Goal: Information Seeking & Learning: Find specific fact

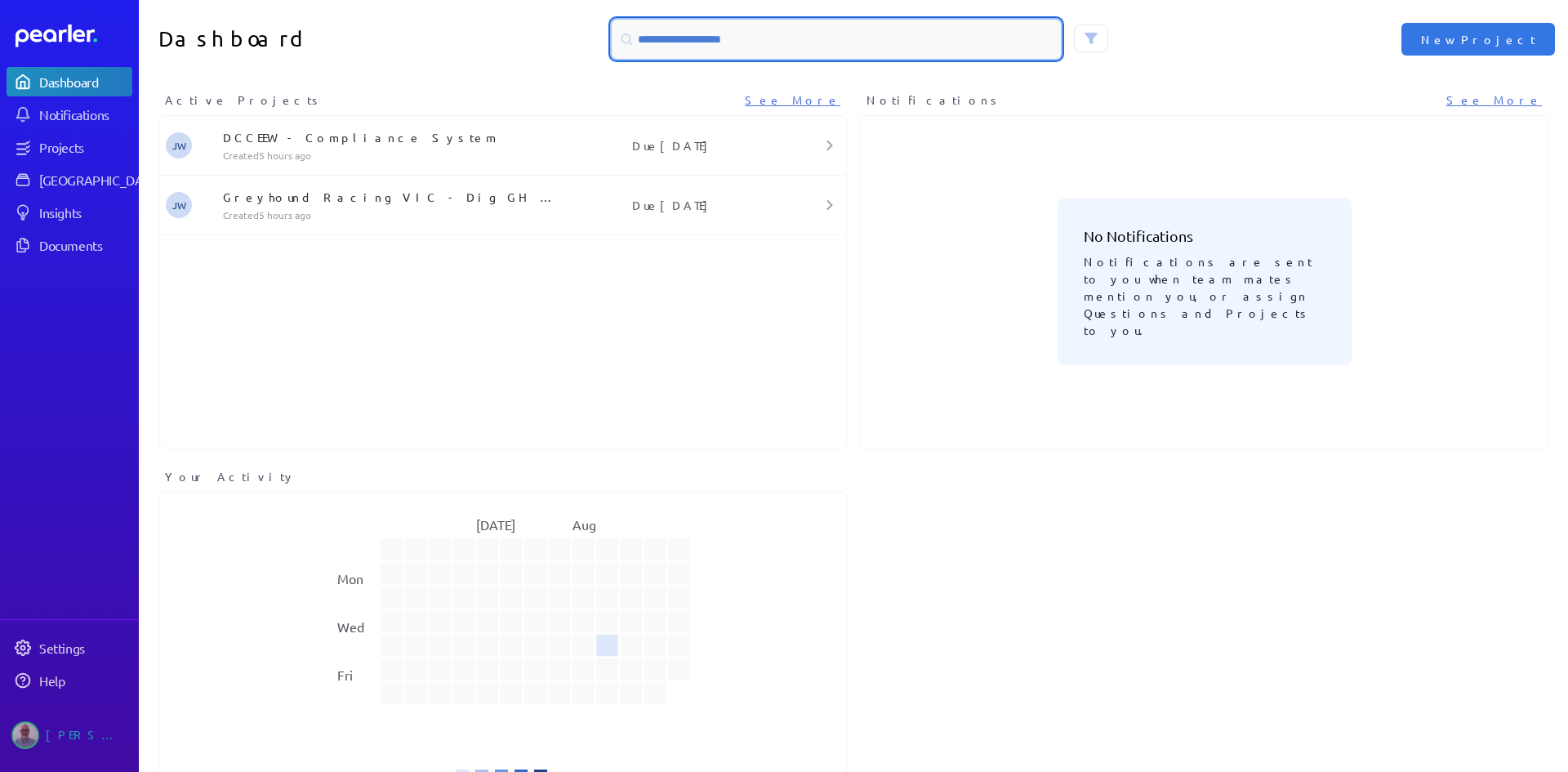
drag, startPoint x: 806, startPoint y: 33, endPoint x: 685, endPoint y: 20, distance: 121.7
click at [418, 34] on div "Dashboard New Project" at bounding box center [853, 39] width 1429 height 79
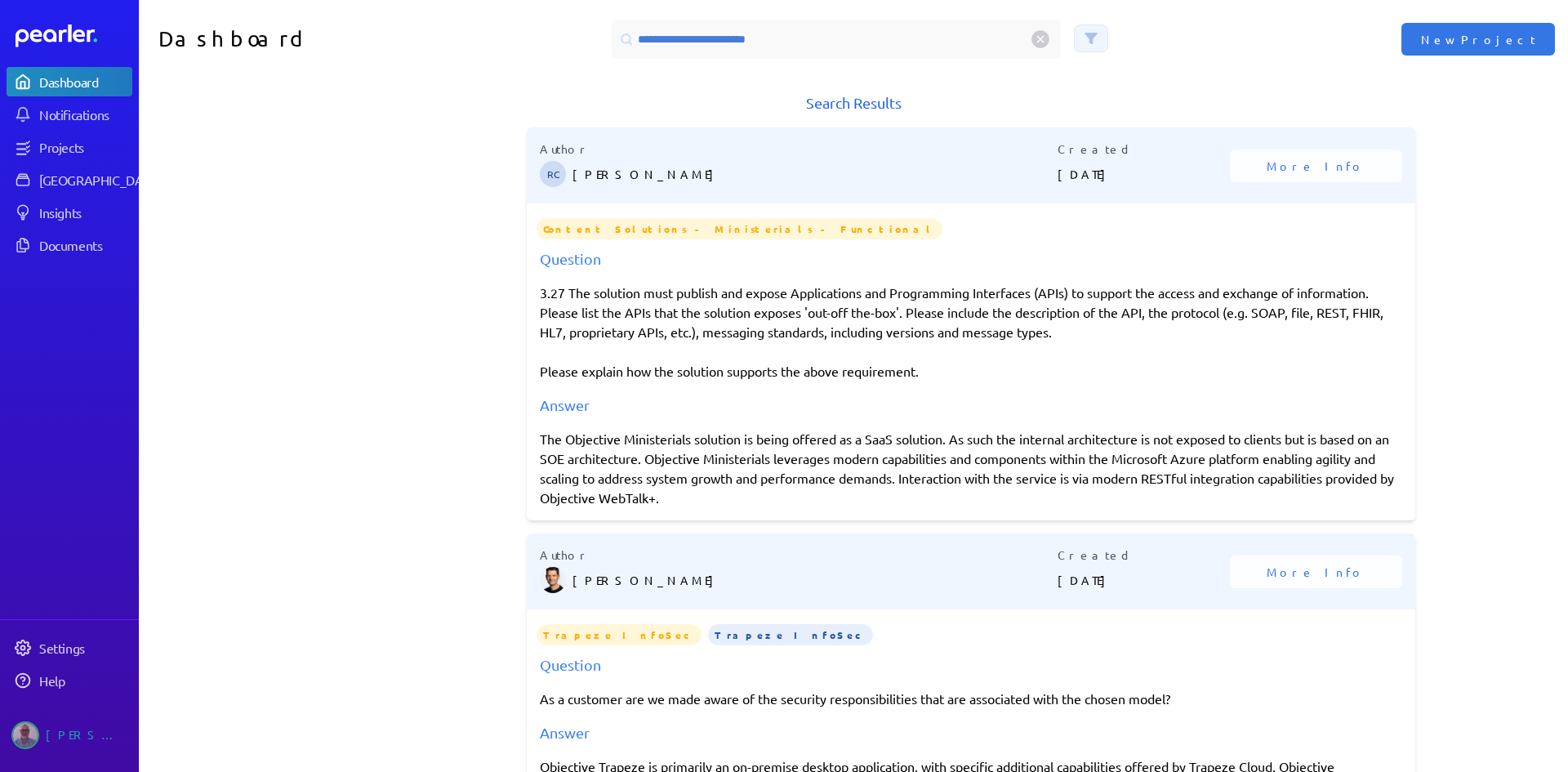
click at [1093, 33] on button at bounding box center [1091, 38] width 34 height 28
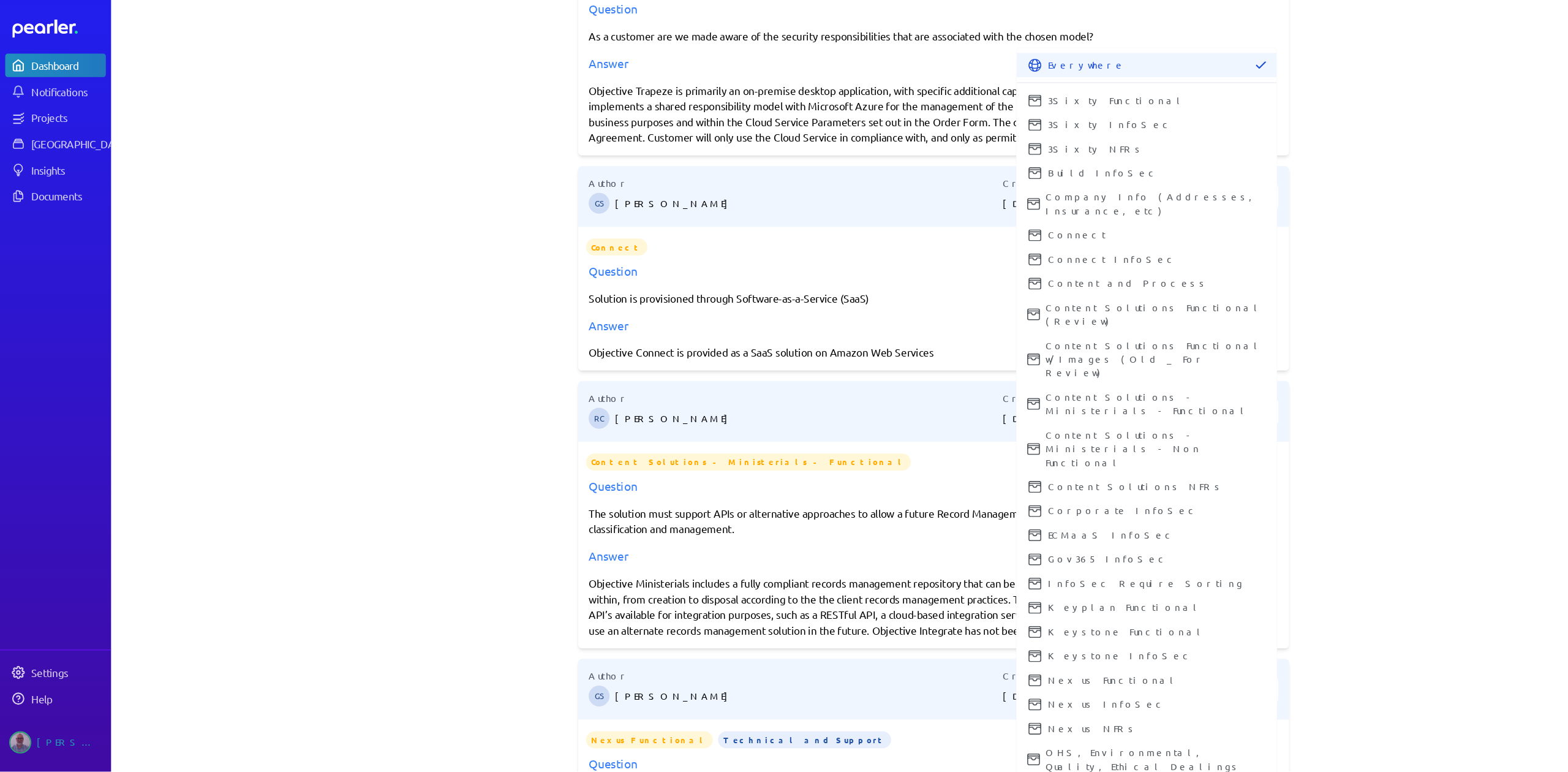
scroll to position [490, 0]
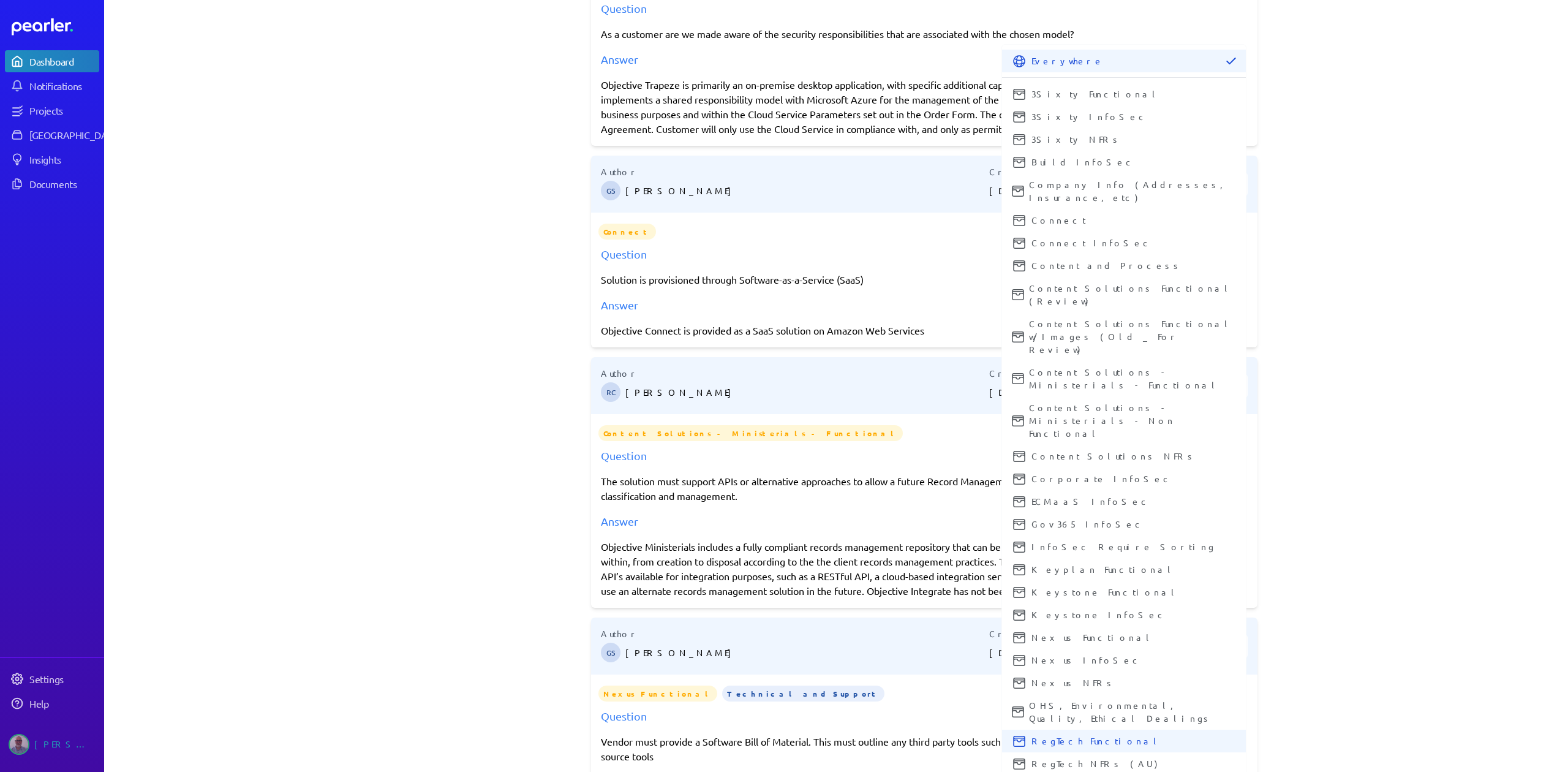
click at [1019, 579] on icon at bounding box center [1019, 741] width 11 height 11
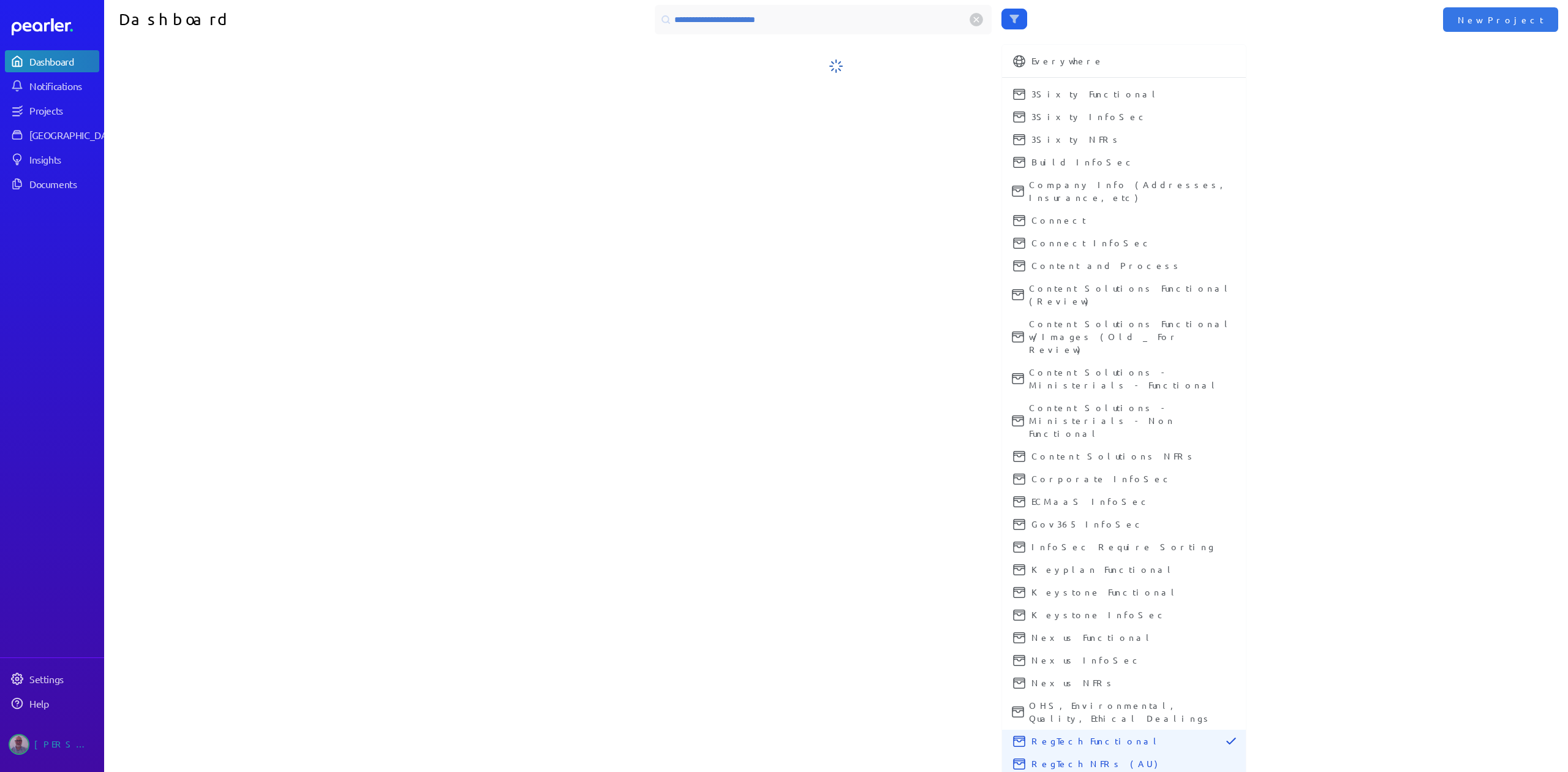
click at [1022, 579] on button "RegTech NFRs (AU)" at bounding box center [1124, 764] width 244 height 23
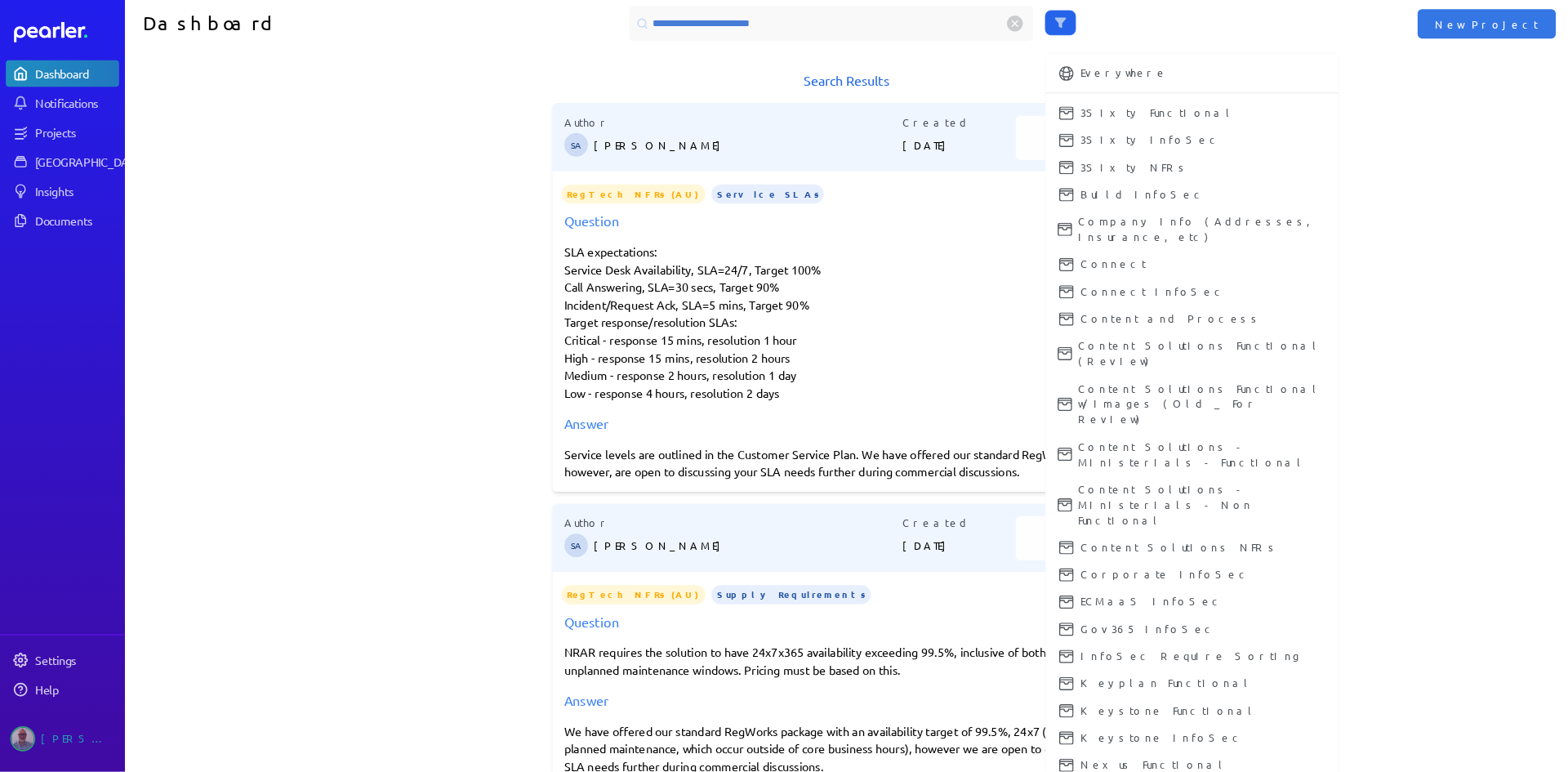
scroll to position [14, 0]
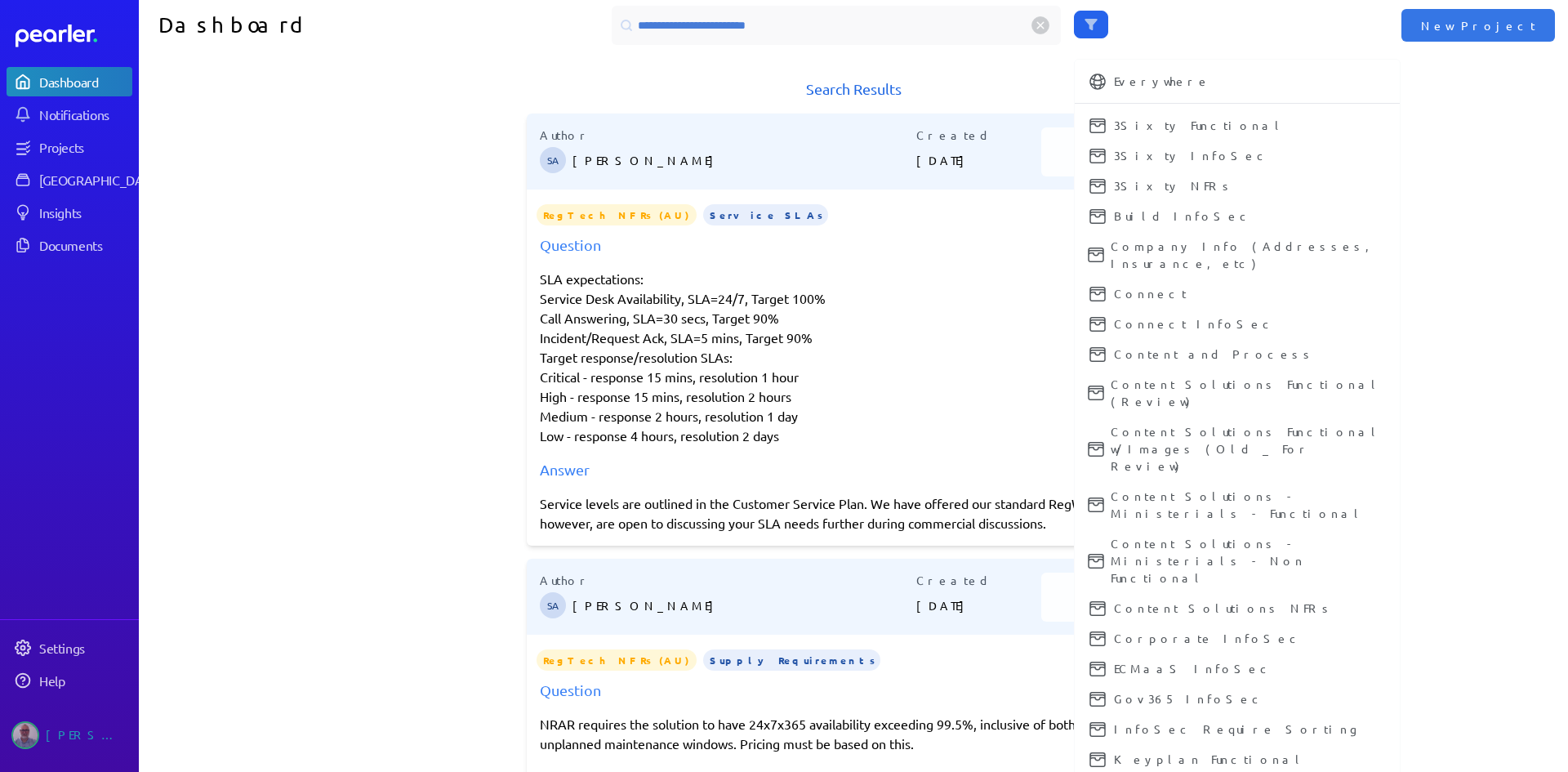
drag, startPoint x: 2030, startPoint y: 0, endPoint x: 943, endPoint y: 353, distance: 1142.9
click at [943, 353] on p "SLA expectations: Service Desk Availability, SLA=24/7, Target 100% Call Answeri…" at bounding box center [852, 356] width 627 height 176
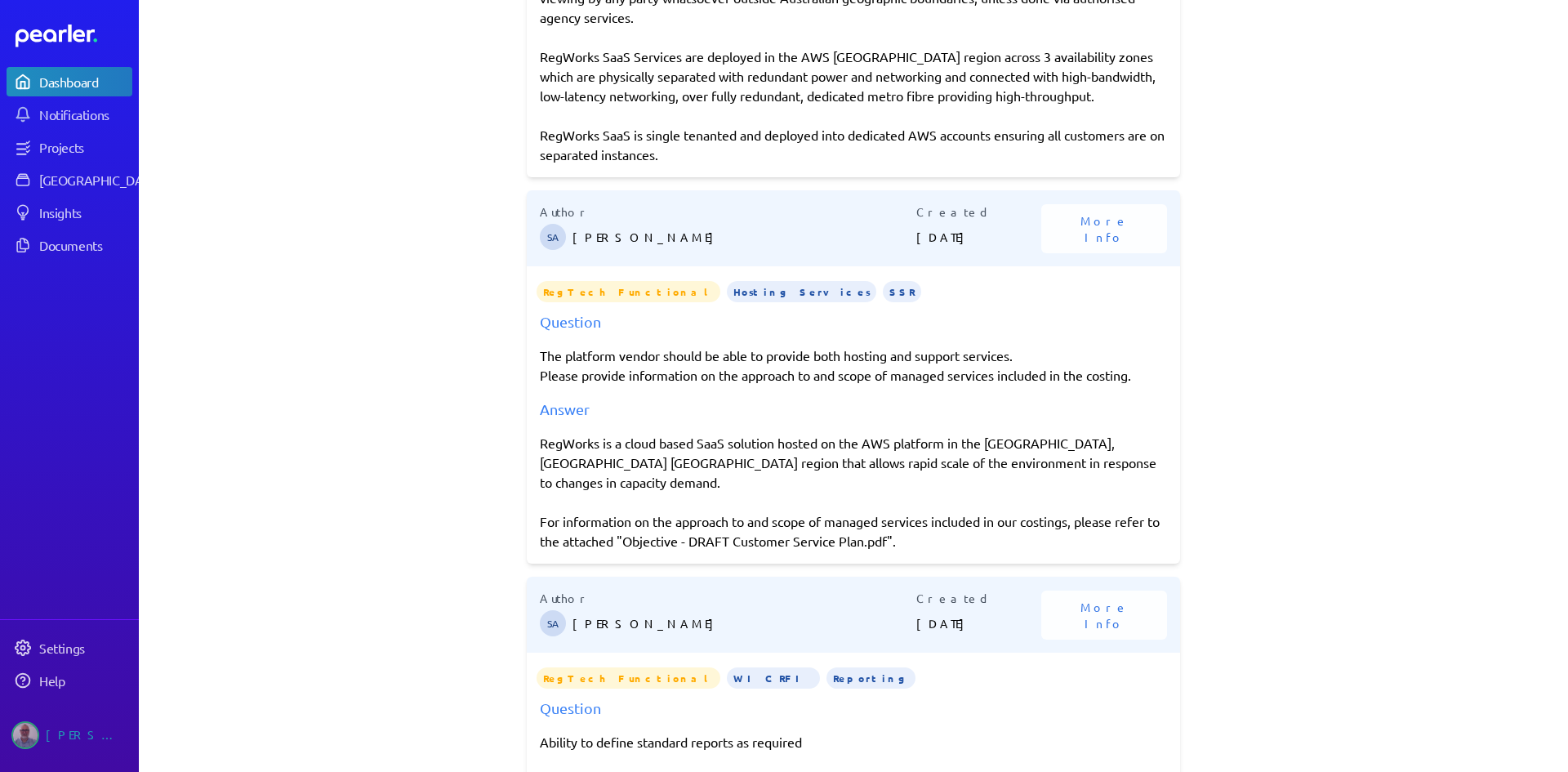
scroll to position [2124, 0]
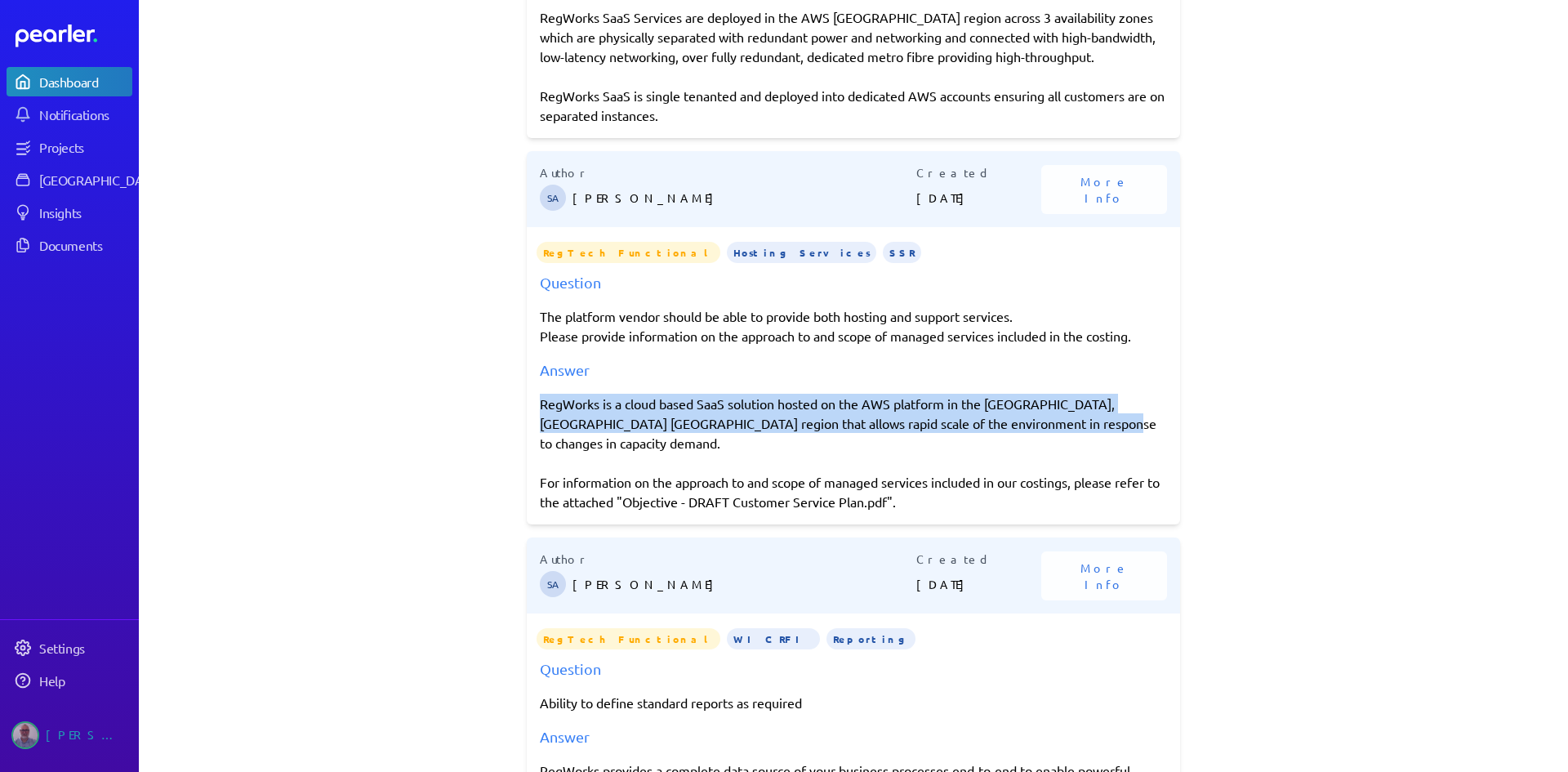
drag, startPoint x: 534, startPoint y: 384, endPoint x: 1060, endPoint y: 401, distance: 526.3
click at [1060, 401] on div "RegWorks is a cloud based SaaS solution hosted on the AWS platform in the [GEOG…" at bounding box center [852, 452] width 627 height 117
copy div "RegWorks is a cloud based SaaS solution hosted on the AWS platform in the [GEOG…"
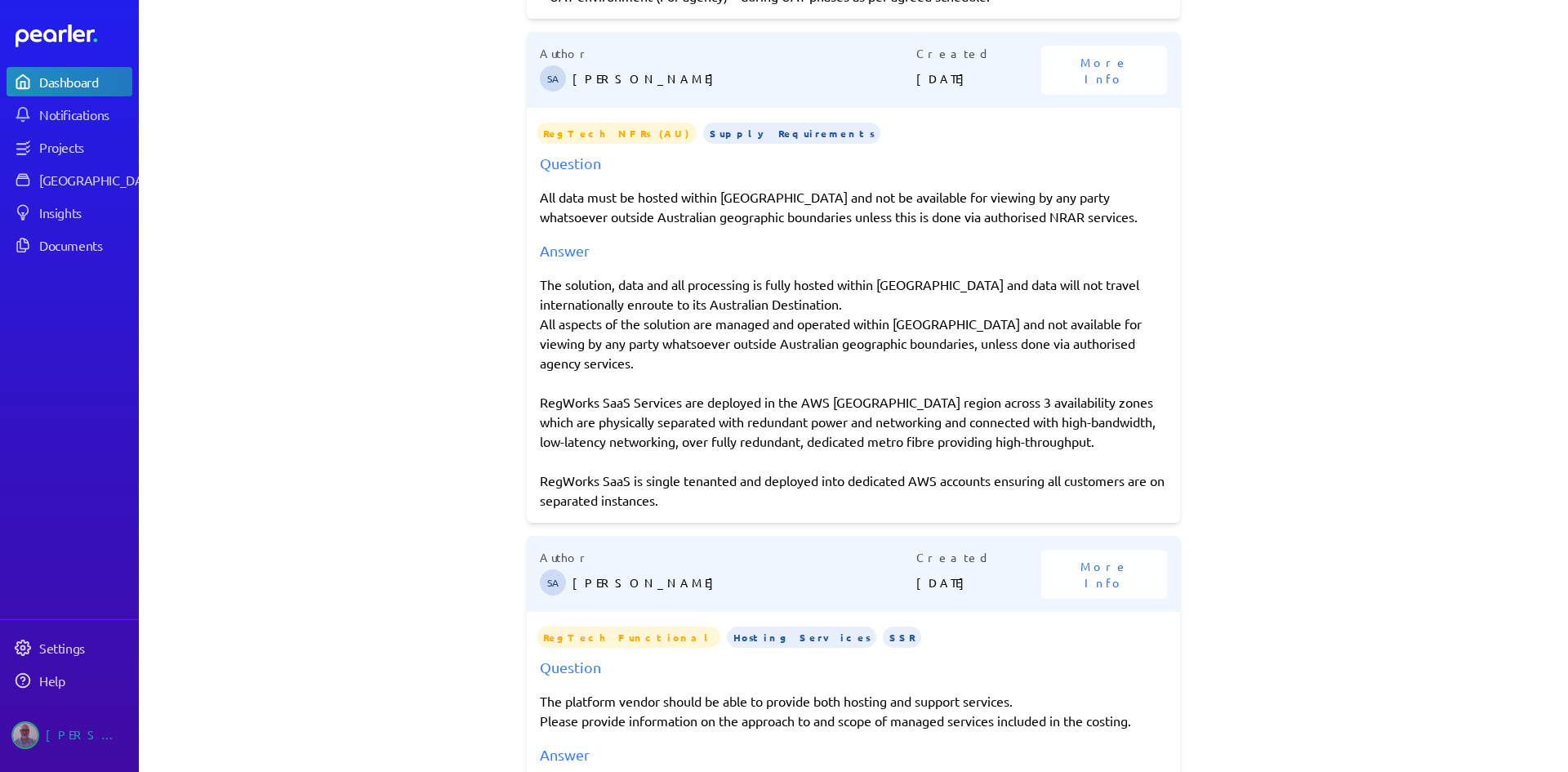
scroll to position [1742, 0]
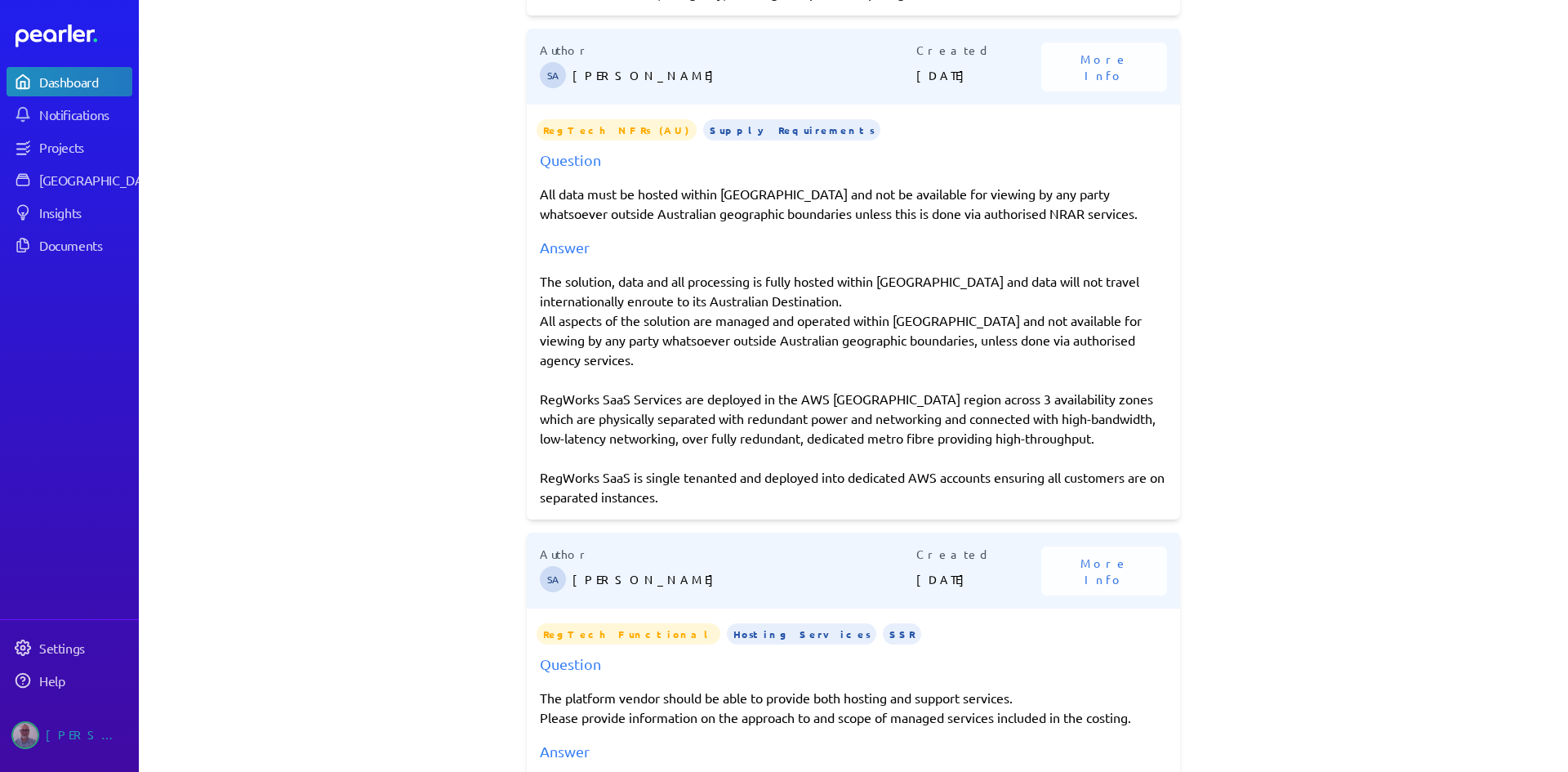
drag, startPoint x: 537, startPoint y: 380, endPoint x: 695, endPoint y: 485, distance: 189.7
click at [695, 485] on div "The solution, data and all processing is fully hosted within [GEOGRAPHIC_DATA] …" at bounding box center [852, 388] width 627 height 235
copy div "RegWorks SaaS Services are deployed in the AWS [GEOGRAPHIC_DATA] region across …"
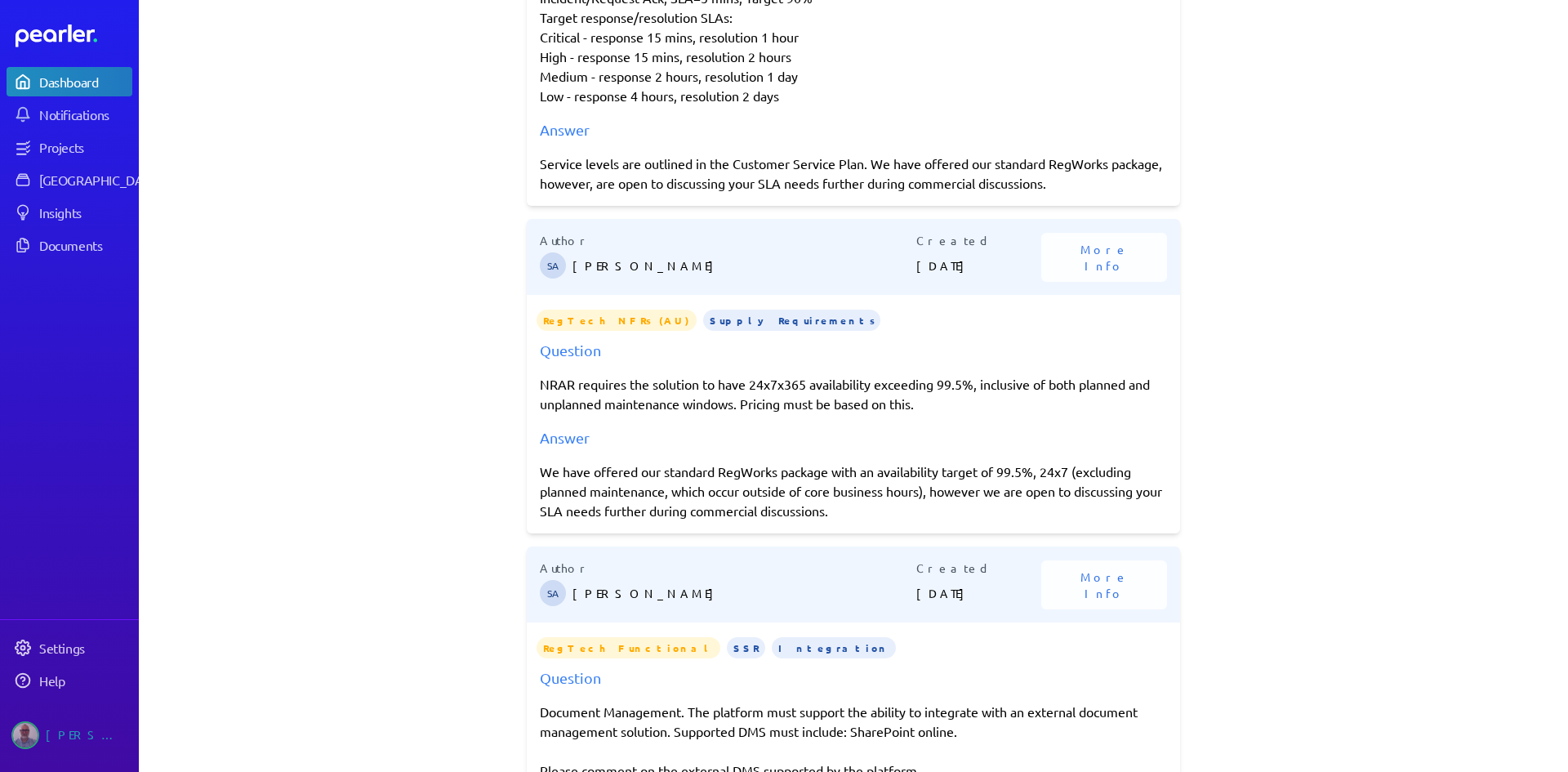
scroll to position [0, 0]
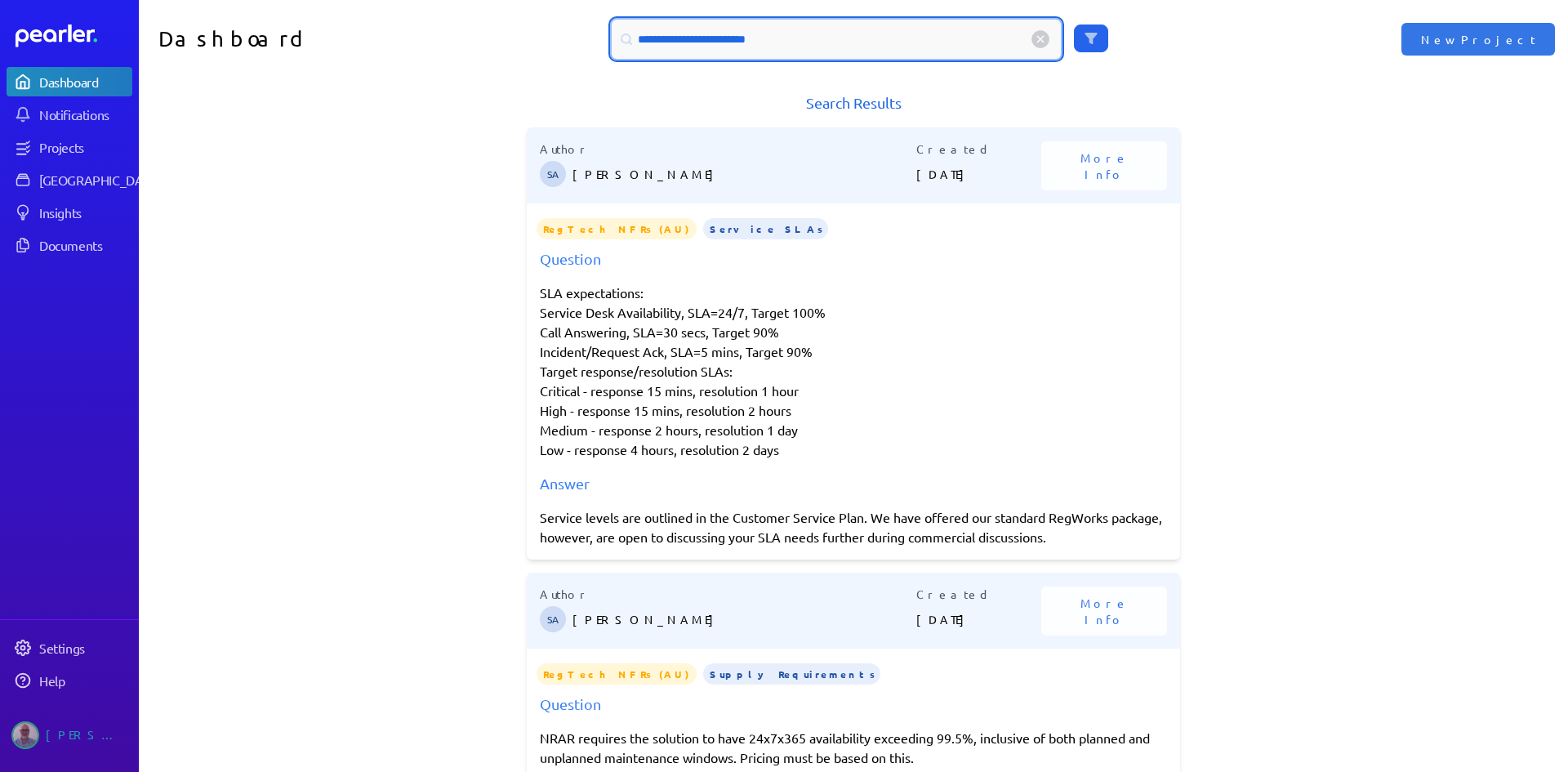
drag, startPoint x: 783, startPoint y: 42, endPoint x: 445, endPoint y: 47, distance: 338.0
click at [445, 47] on div "**********" at bounding box center [853, 39] width 1429 height 79
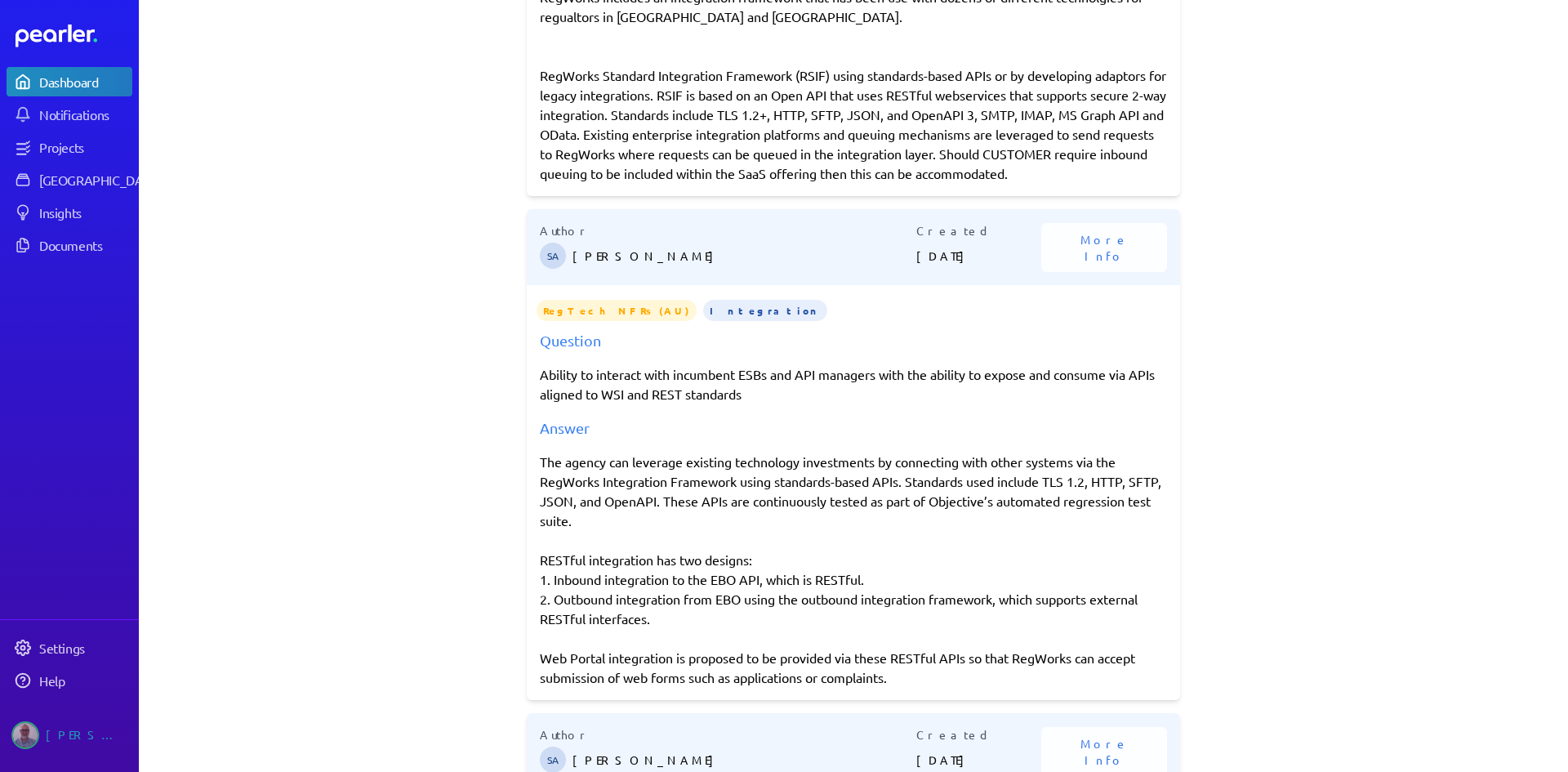
scroll to position [735, 0]
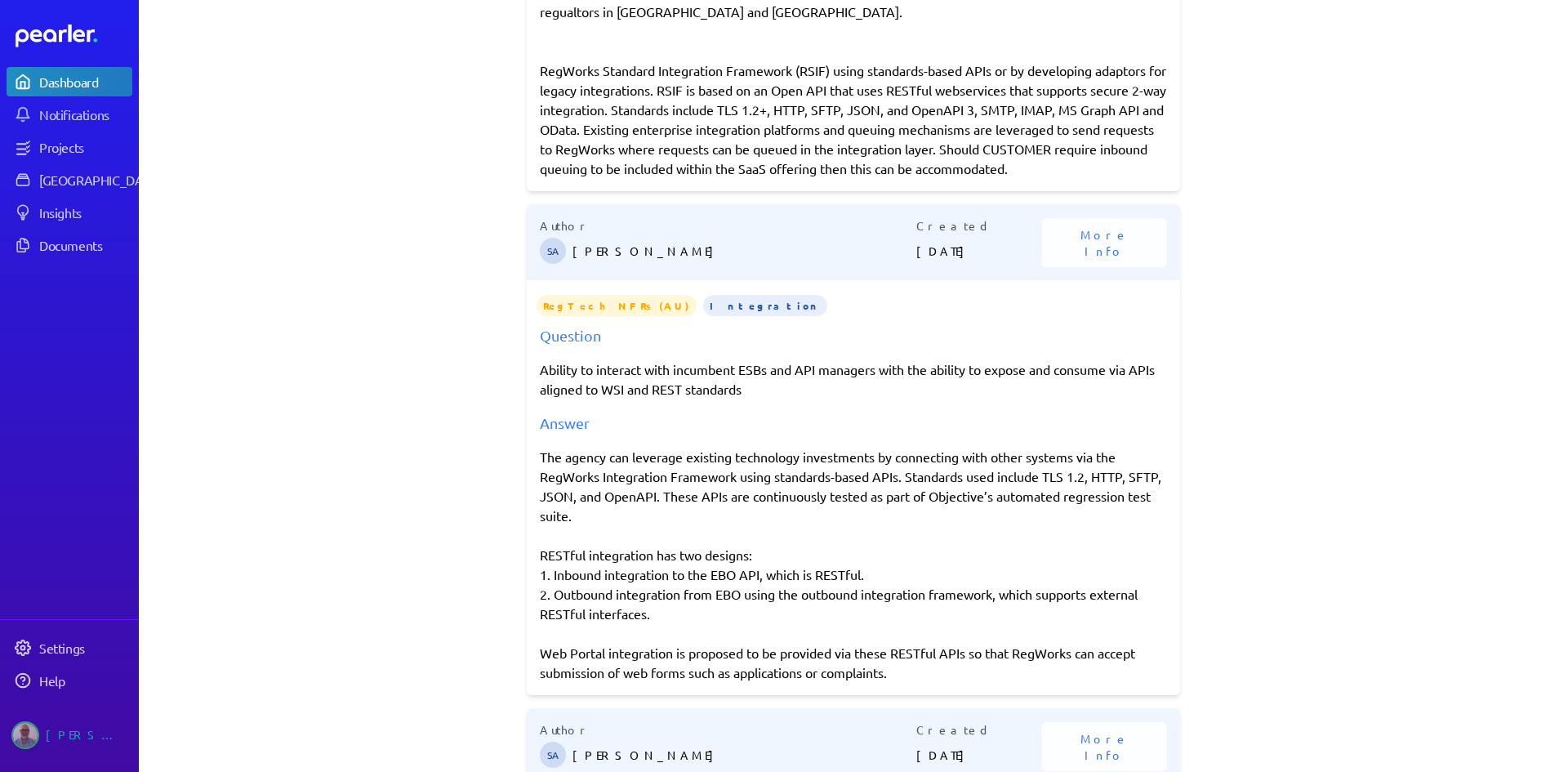
drag, startPoint x: 535, startPoint y: 454, endPoint x: 909, endPoint y: 677, distance: 435.4
click at [909, 677] on div "The agency can leverage existing technology investments by connecting with othe…" at bounding box center [852, 564] width 627 height 235
copy div "The agency can leverage existing technology investments by connecting with othe…"
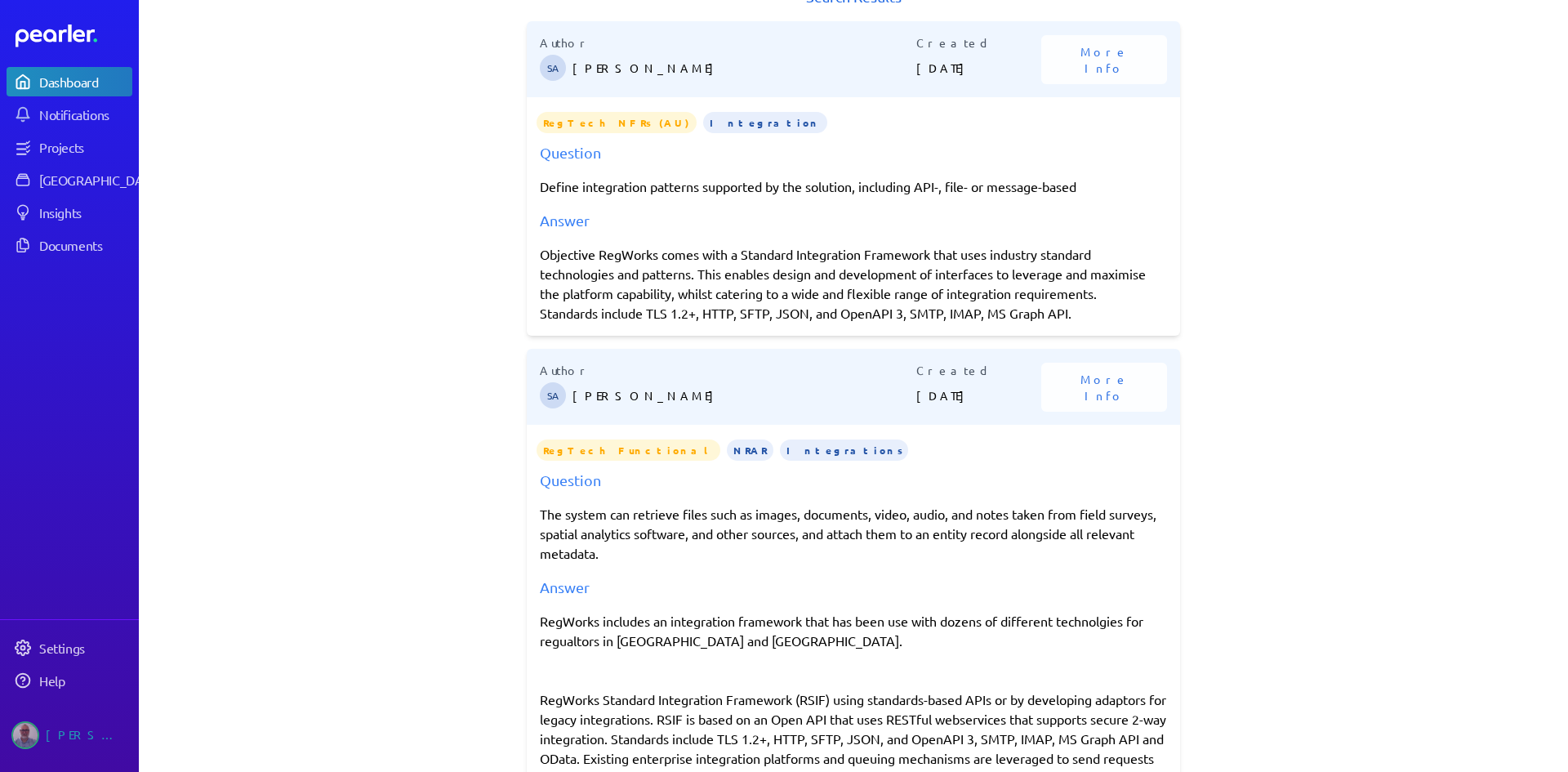
scroll to position [0, 0]
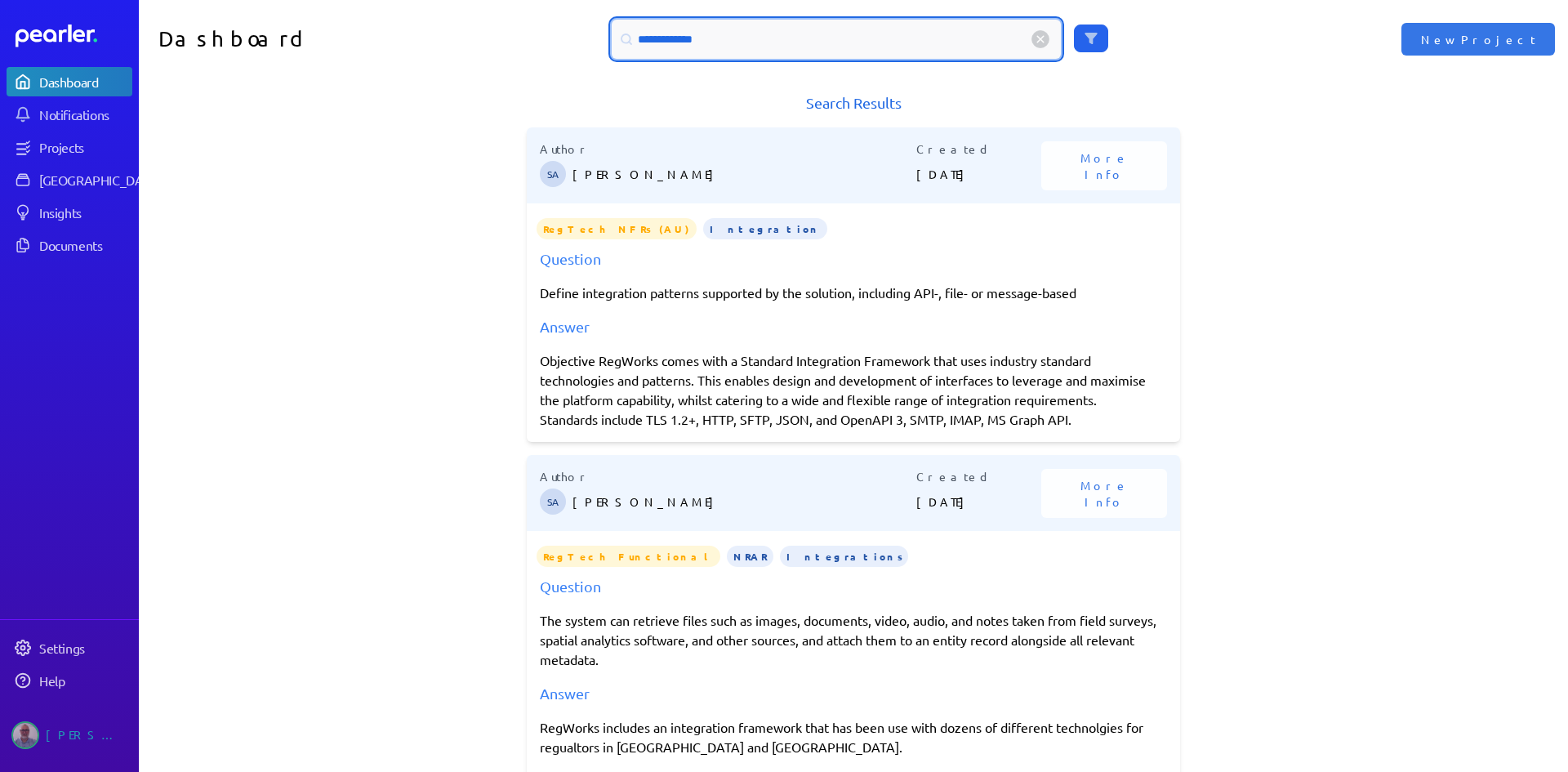
drag, startPoint x: 700, startPoint y: 37, endPoint x: 537, endPoint y: 47, distance: 163.3
click at [537, 47] on div "**********" at bounding box center [853, 39] width 715 height 39
type input "**********"
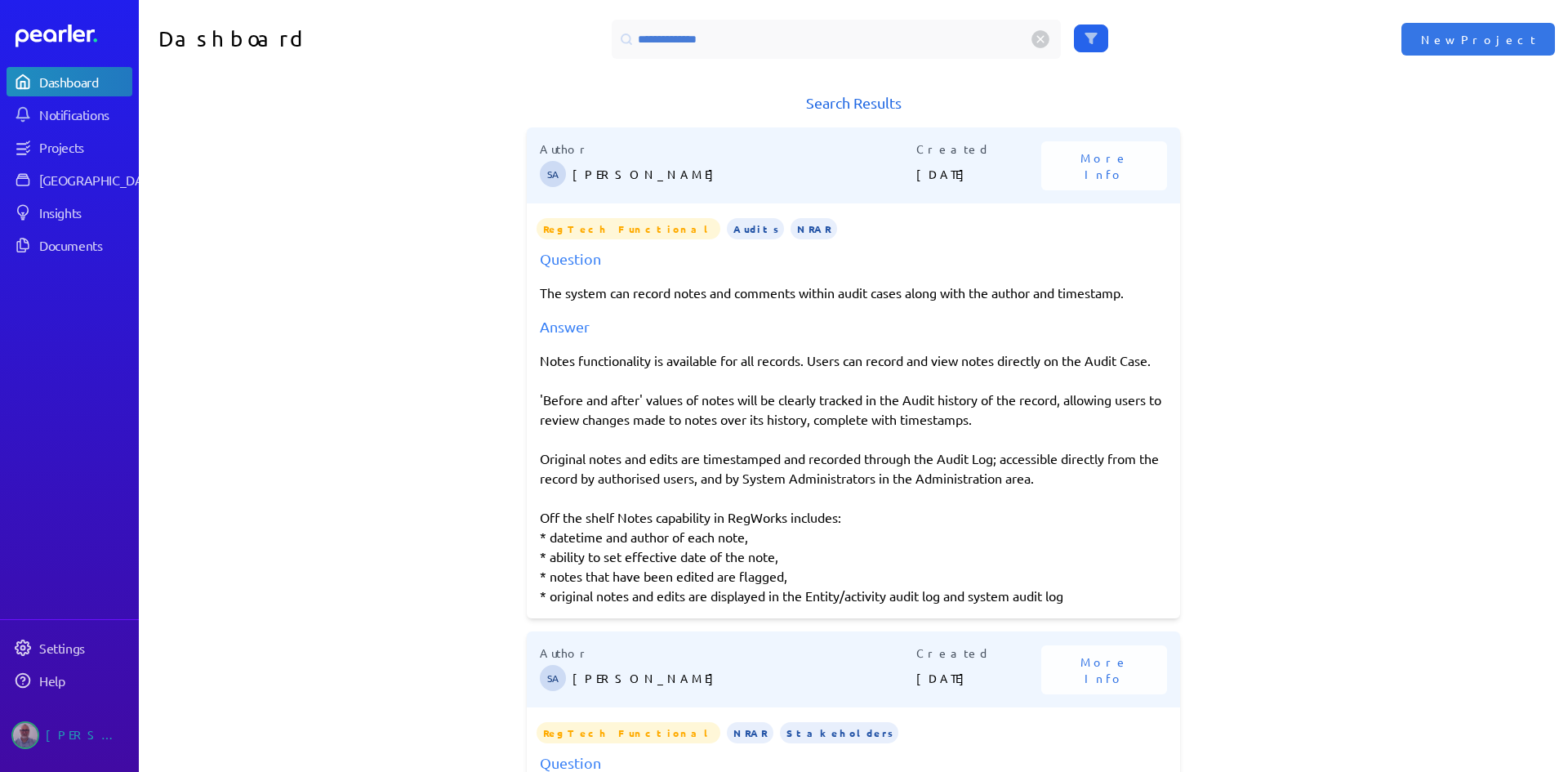
drag, startPoint x: 534, startPoint y: 361, endPoint x: 1090, endPoint y: 598, distance: 604.4
click at [1090, 598] on div "Notes functionality is available for all records. Users can record and view not…" at bounding box center [852, 478] width 627 height 255
copy div "Notes functionality is available for all records. Users can record and view not…"
